Goal: Transaction & Acquisition: Purchase product/service

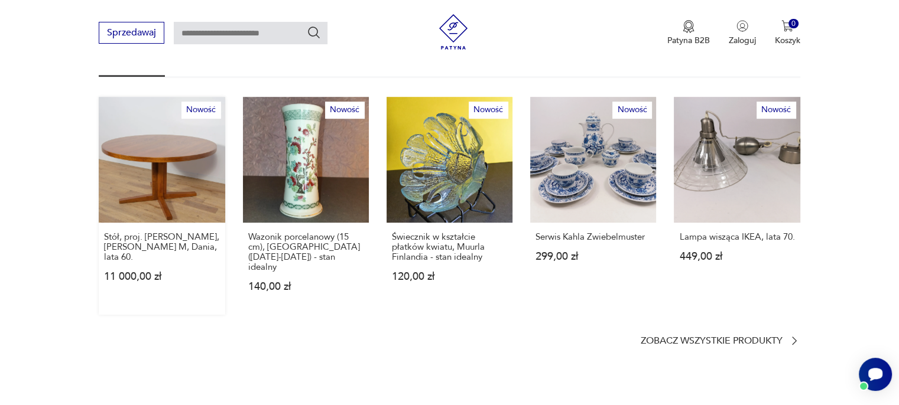
scroll to position [709, 0]
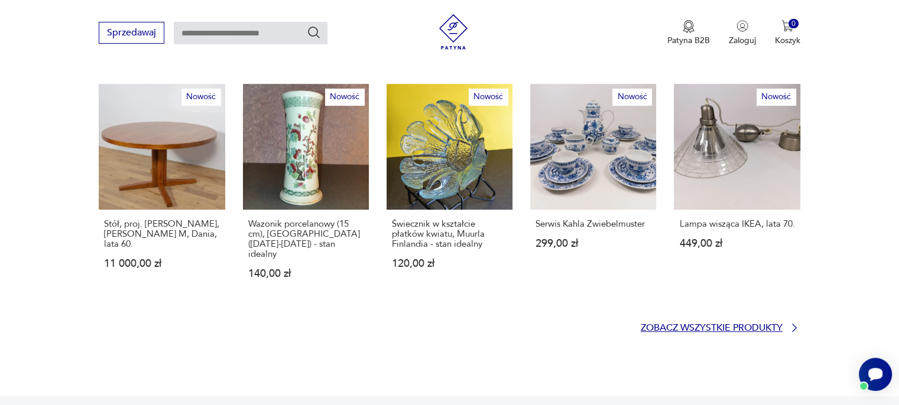
click at [770, 324] on p "Zobacz wszystkie produkty" at bounding box center [711, 328] width 142 height 8
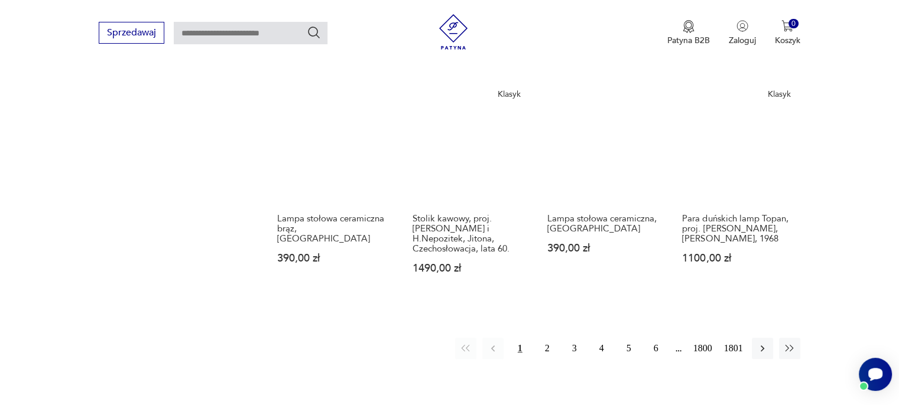
scroll to position [998, 0]
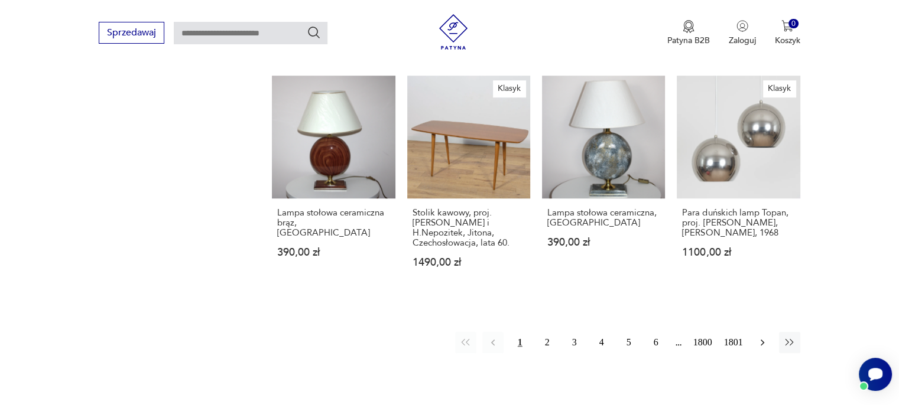
click at [766, 337] on icon "button" at bounding box center [762, 343] width 12 height 12
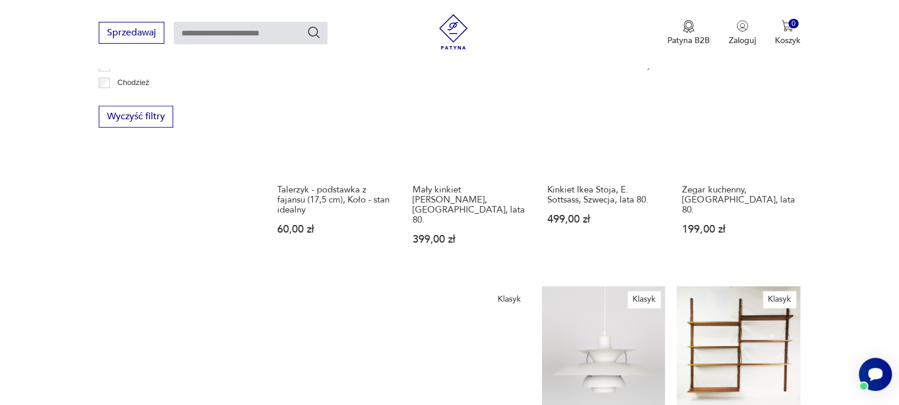
scroll to position [743, 0]
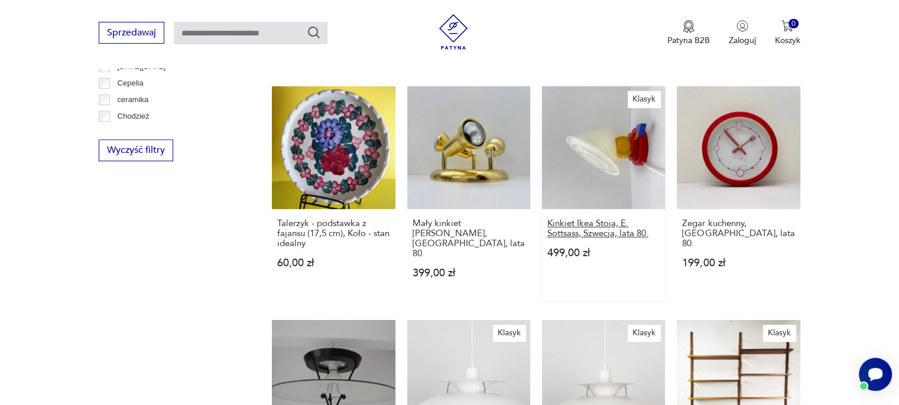
click at [619, 222] on h3 "Kinkiet Ikea Stoja, E. Sottsass, Szwecja, lata 80." at bounding box center [603, 229] width 112 height 20
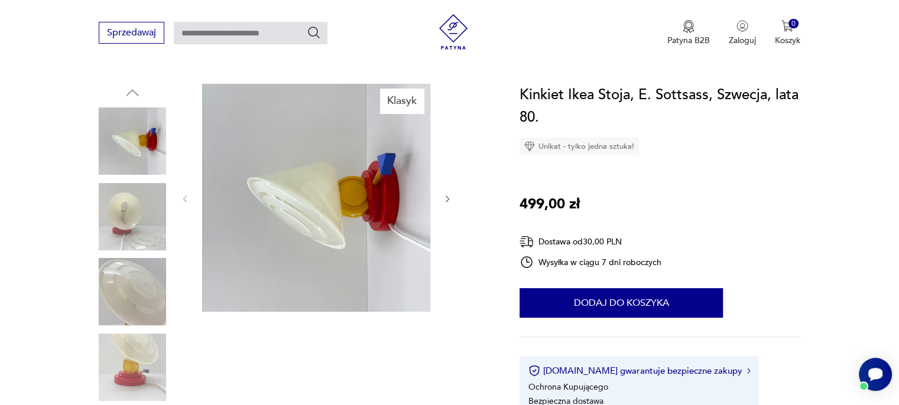
scroll to position [118, 0]
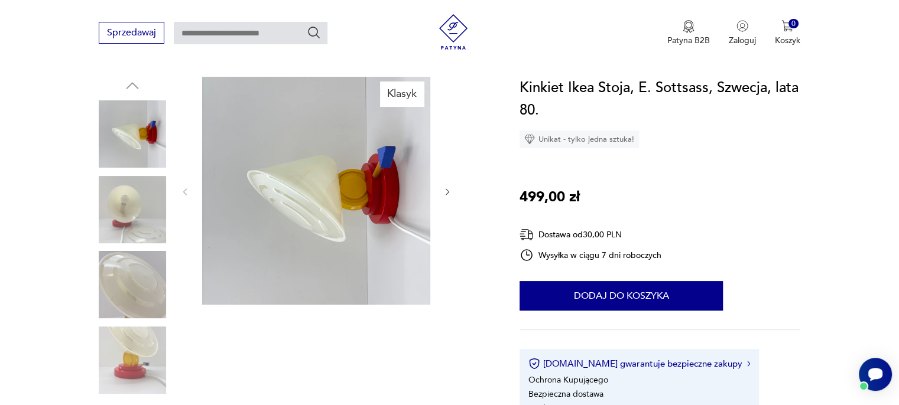
click at [445, 188] on icon "button" at bounding box center [447, 191] width 4 height 7
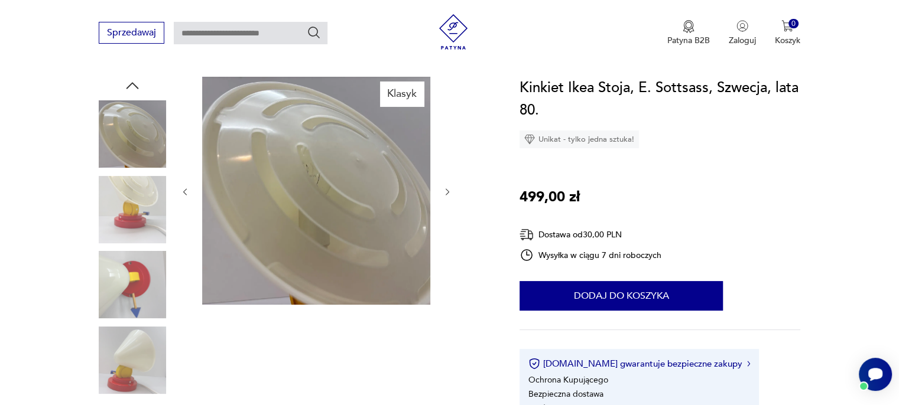
click at [328, 193] on img at bounding box center [316, 191] width 228 height 228
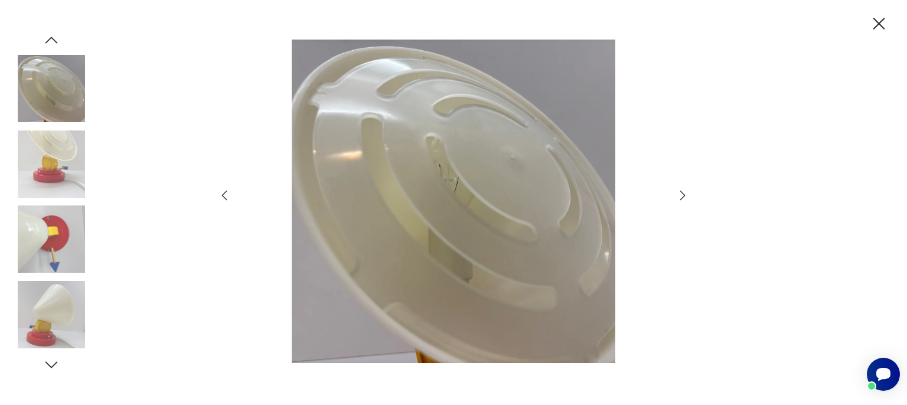
click at [680, 196] on icon "button" at bounding box center [683, 195] width 14 height 14
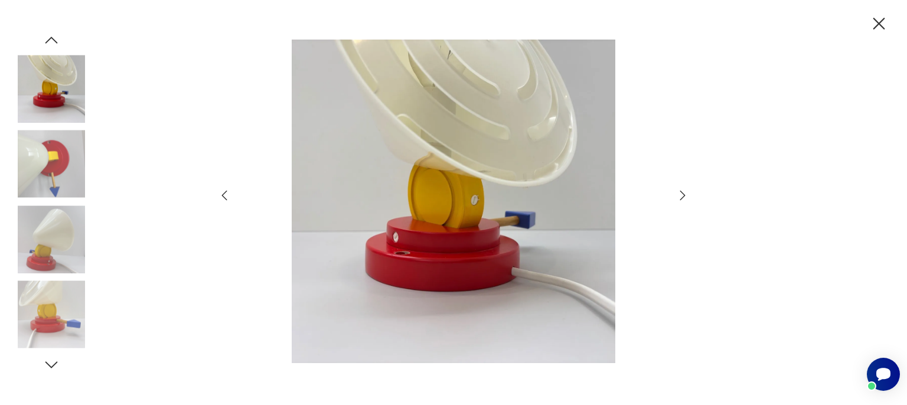
click at [680, 196] on icon "button" at bounding box center [683, 195] width 14 height 14
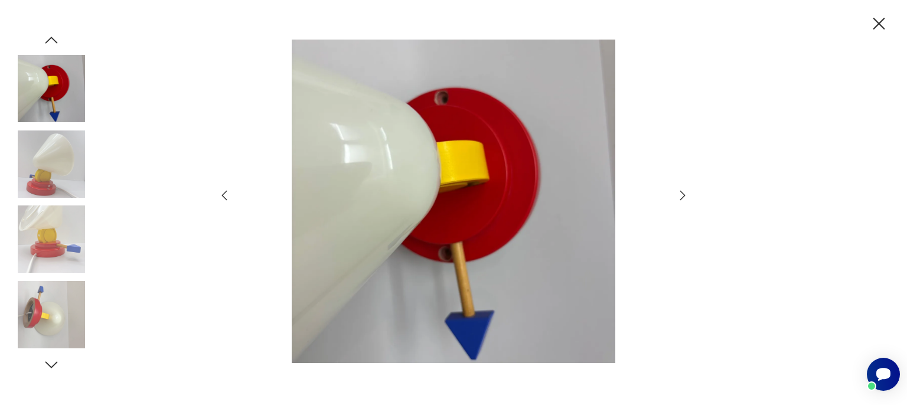
click at [680, 196] on icon "button" at bounding box center [683, 195] width 14 height 14
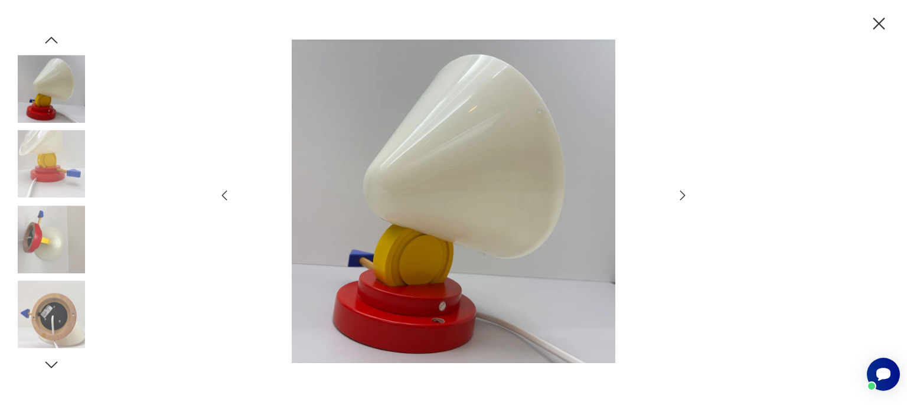
click at [680, 196] on icon "button" at bounding box center [683, 195] width 14 height 14
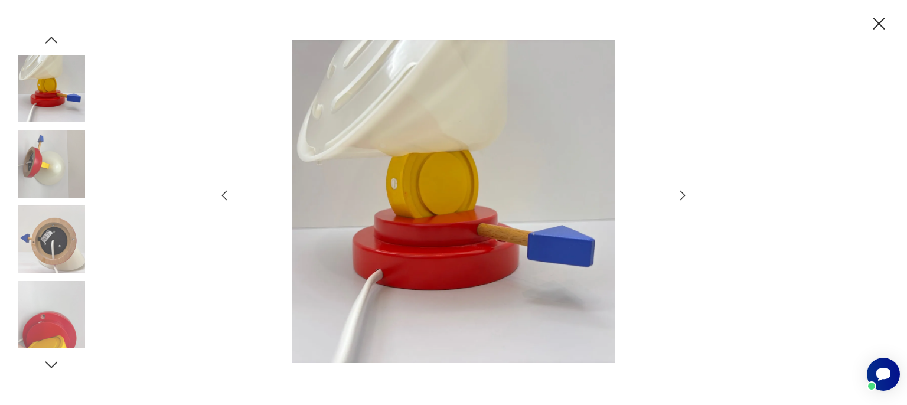
click at [680, 196] on icon "button" at bounding box center [683, 195] width 14 height 14
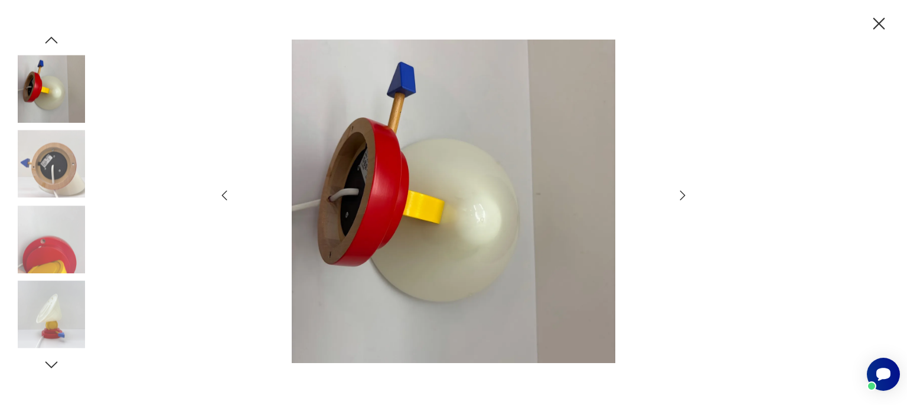
click at [680, 196] on icon "button" at bounding box center [683, 195] width 14 height 14
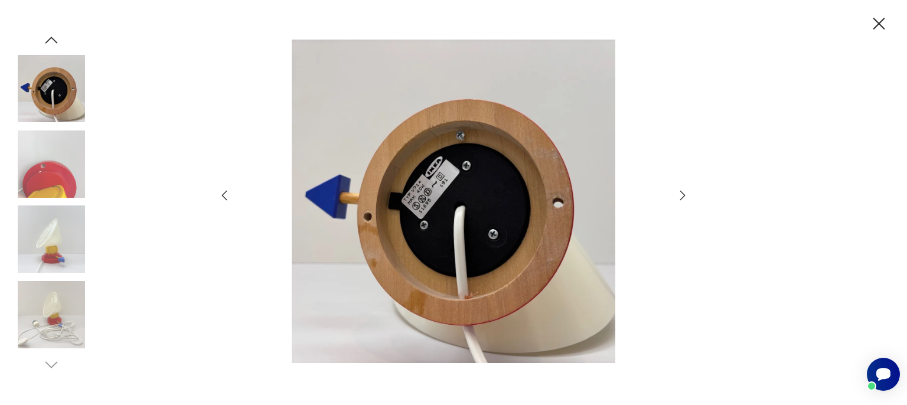
click at [680, 196] on icon "button" at bounding box center [683, 195] width 14 height 14
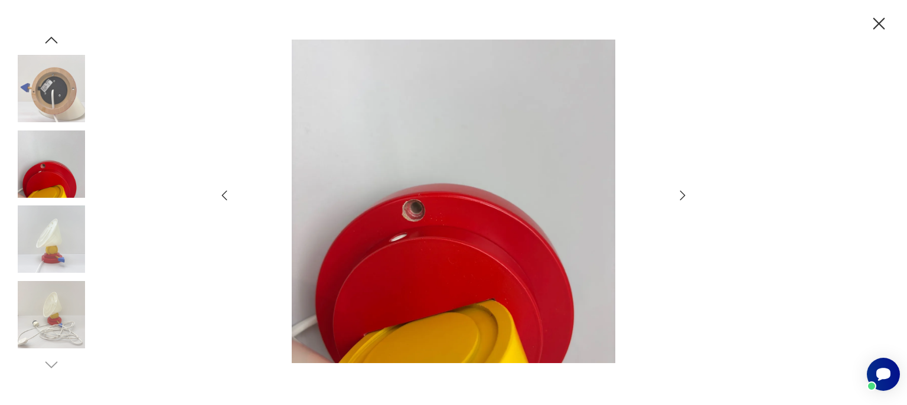
click at [680, 196] on icon "button" at bounding box center [683, 195] width 14 height 14
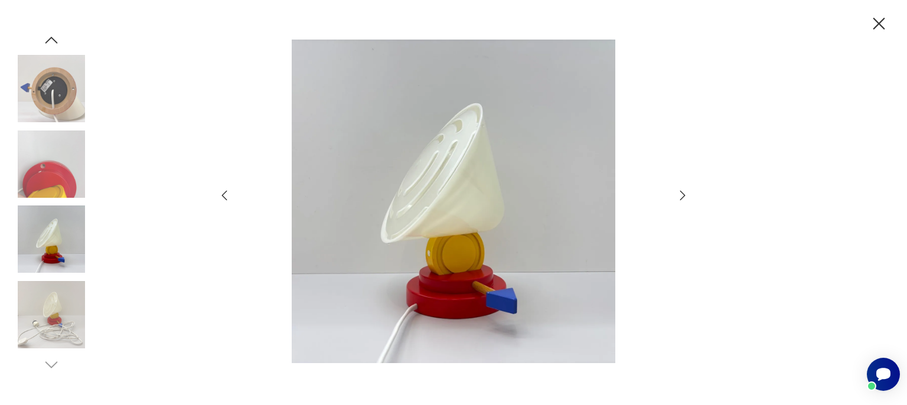
click at [680, 196] on icon "button" at bounding box center [683, 195] width 14 height 14
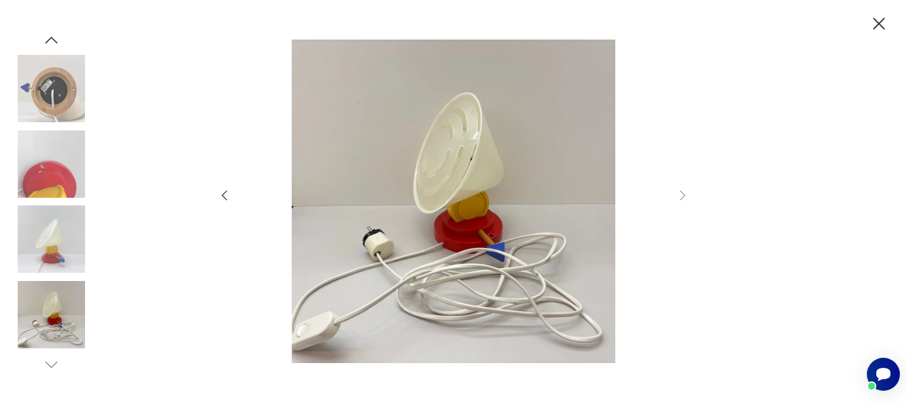
click at [878, 21] on icon "button" at bounding box center [879, 24] width 21 height 21
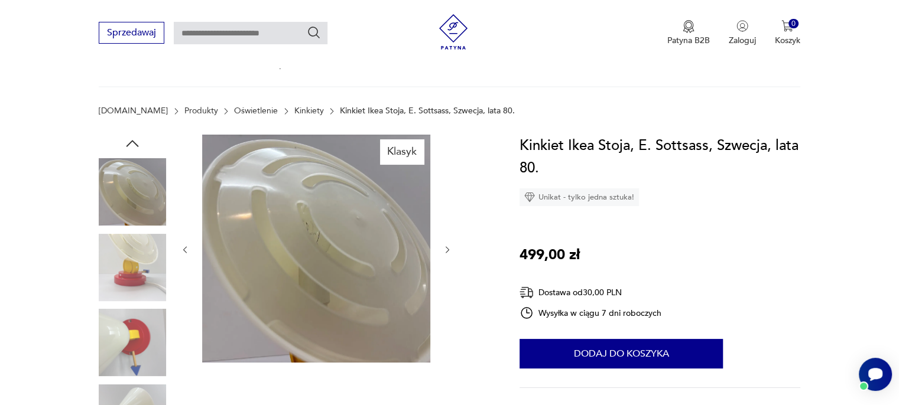
scroll to position [59, 0]
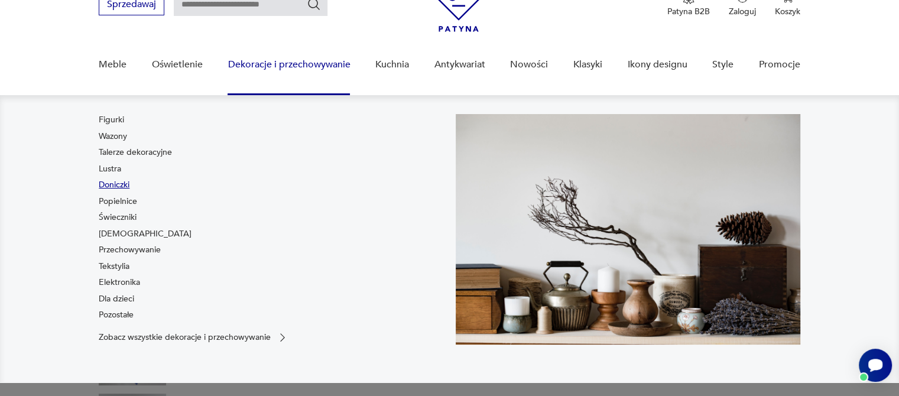
click at [128, 185] on link "Doniczki" at bounding box center [114, 185] width 31 height 12
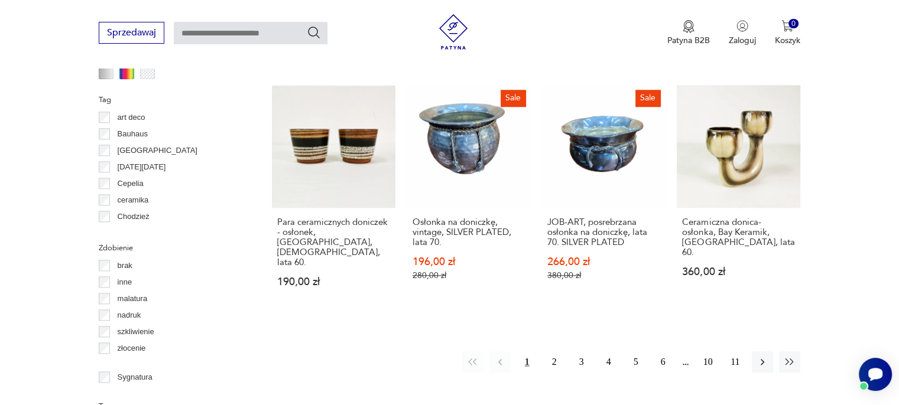
scroll to position [1180, 0]
